Goal: Task Accomplishment & Management: Manage account settings

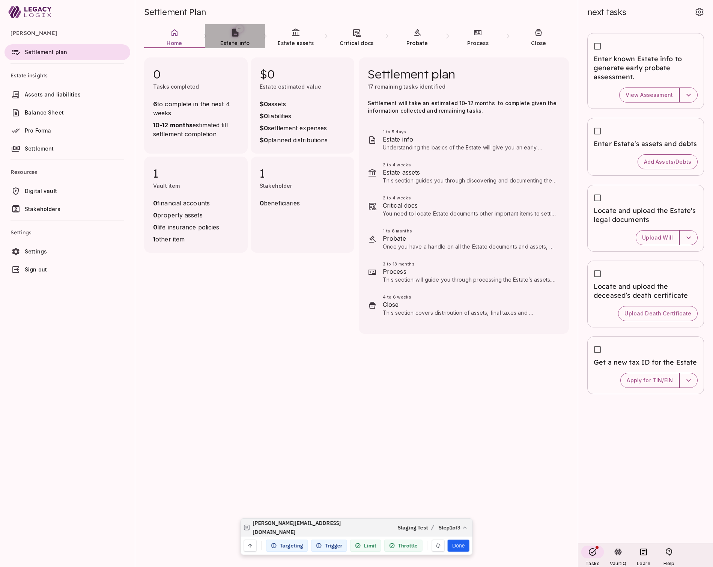
click at [233, 40] on span "Estate info" at bounding box center [234, 43] width 29 height 7
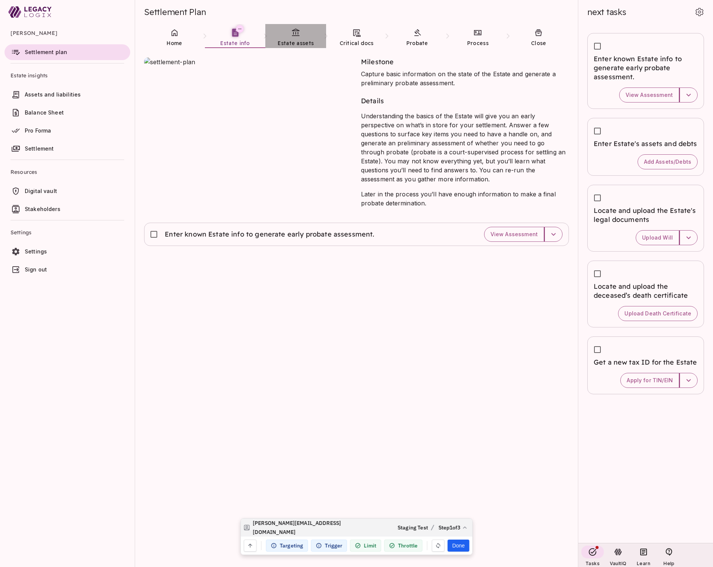
click at [295, 39] on span "Estate assets" at bounding box center [296, 43] width 36 height 8
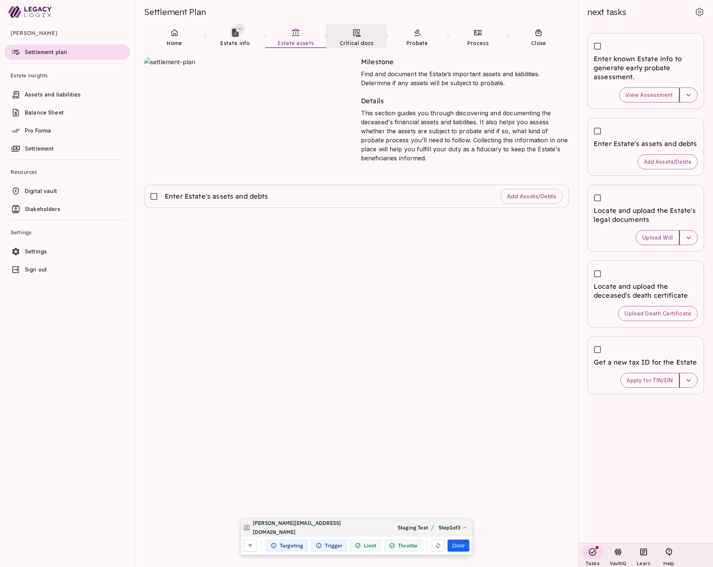
click at [358, 36] on icon at bounding box center [357, 33] width 8 height 8
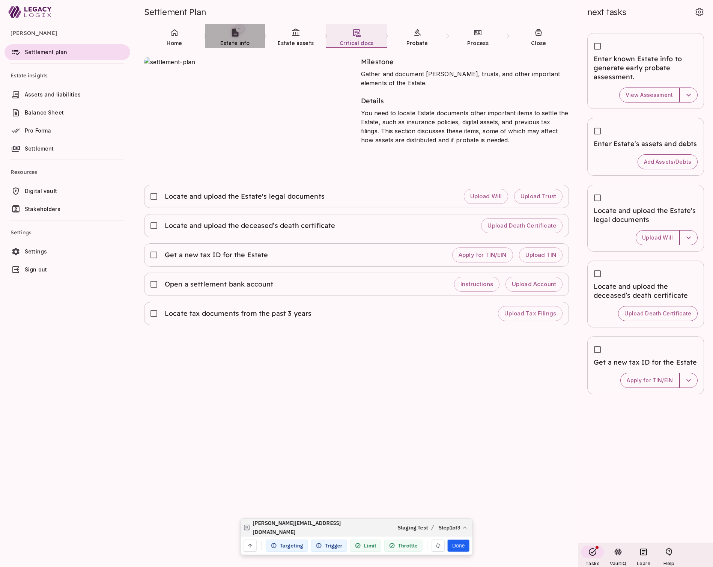
click at [234, 39] on link "Estate info" at bounding box center [235, 37] width 61 height 27
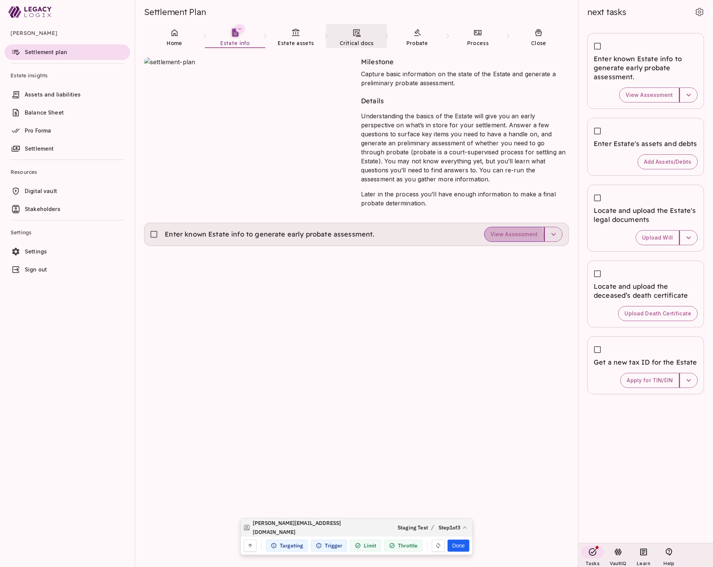
click at [514, 236] on span "View Assessment" at bounding box center [514, 234] width 47 height 7
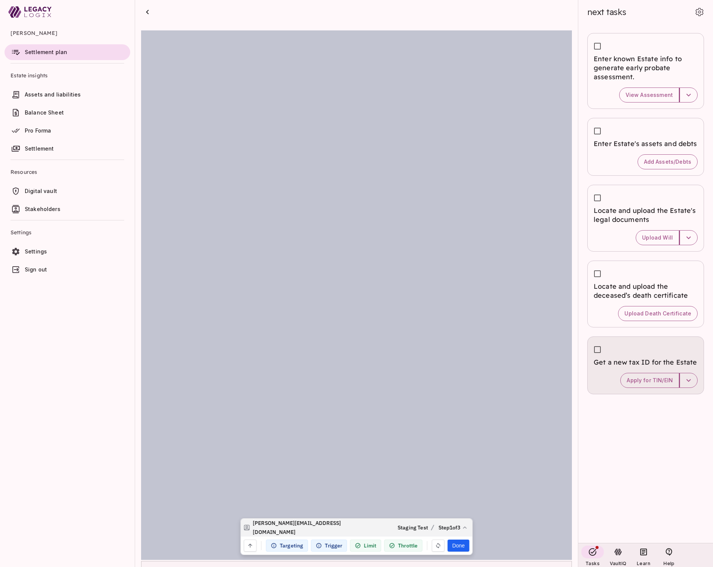
scroll to position [1, 0]
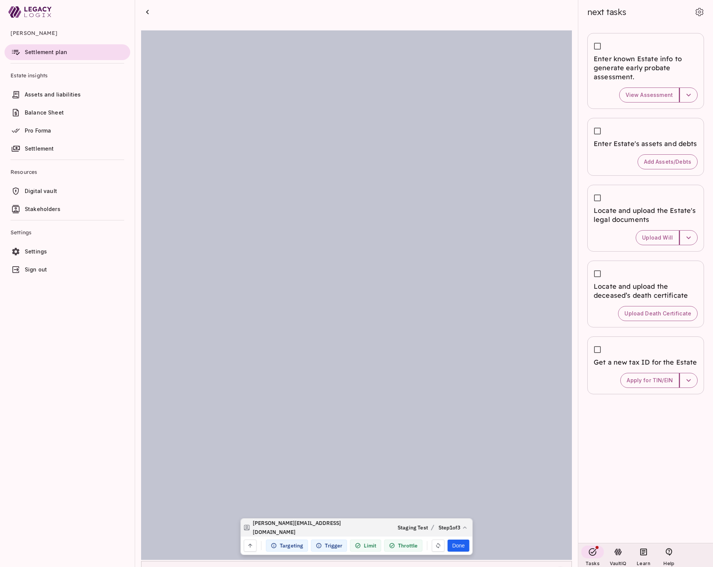
click at [561, 567] on icon "button" at bounding box center [561, 574] width 8 height 8
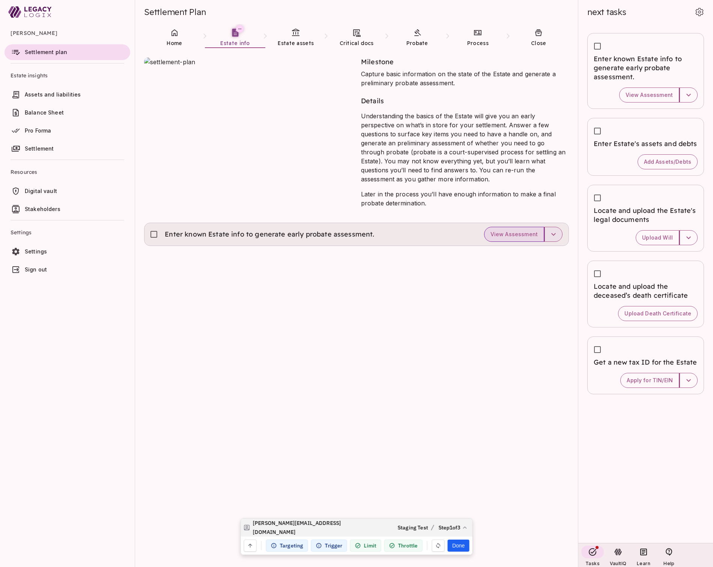
click at [517, 231] on span "View Assessment" at bounding box center [514, 234] width 47 height 7
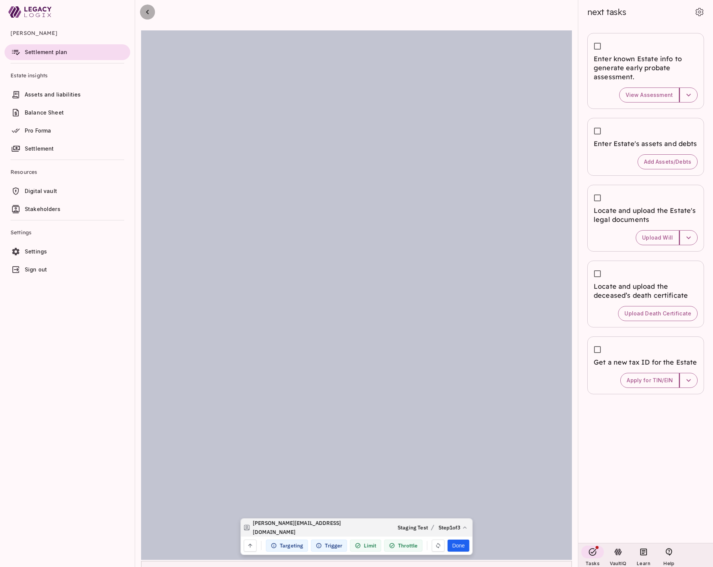
click at [149, 14] on icon "button" at bounding box center [147, 12] width 9 height 9
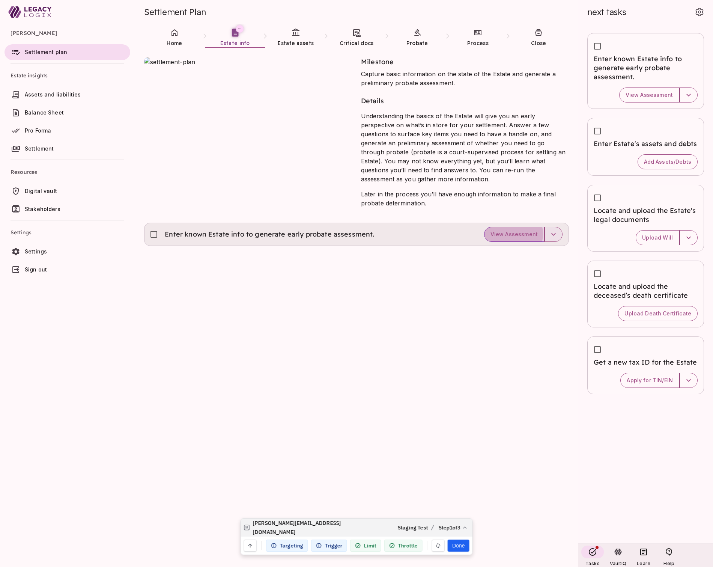
click at [511, 234] on span "View Assessment" at bounding box center [514, 234] width 47 height 7
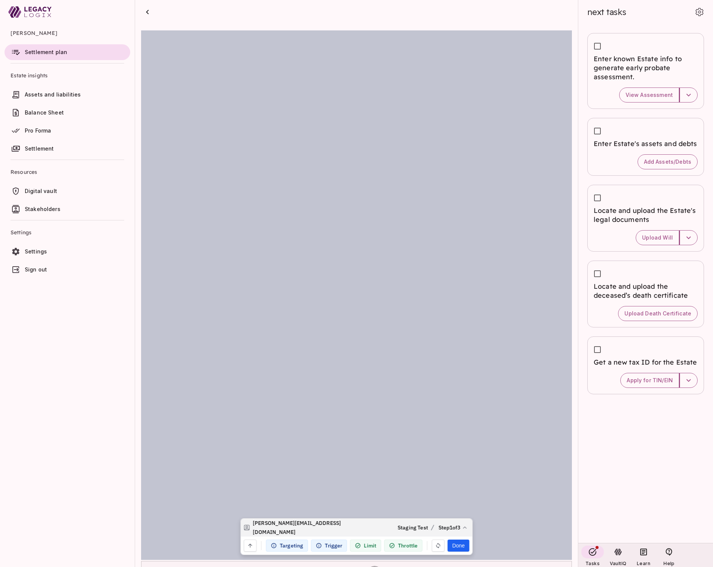
click at [373, 567] on icon "button" at bounding box center [374, 573] width 9 height 9
click at [148, 12] on icon "button" at bounding box center [147, 12] width 9 height 9
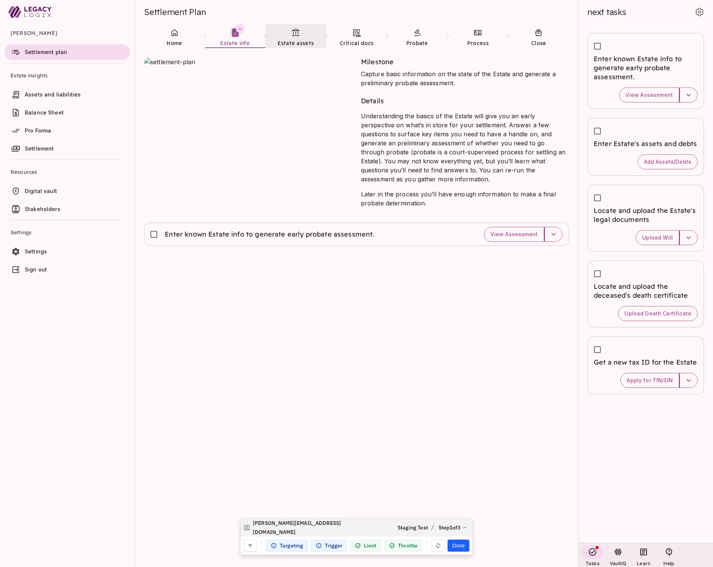
click at [296, 35] on icon at bounding box center [295, 32] width 9 height 9
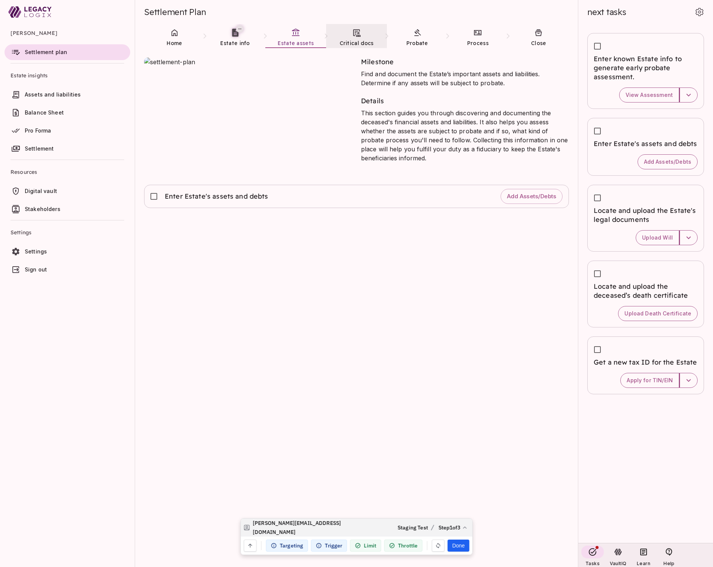
click at [357, 37] on link "Critical docs" at bounding box center [356, 37] width 61 height 27
